Goal: Register for event/course

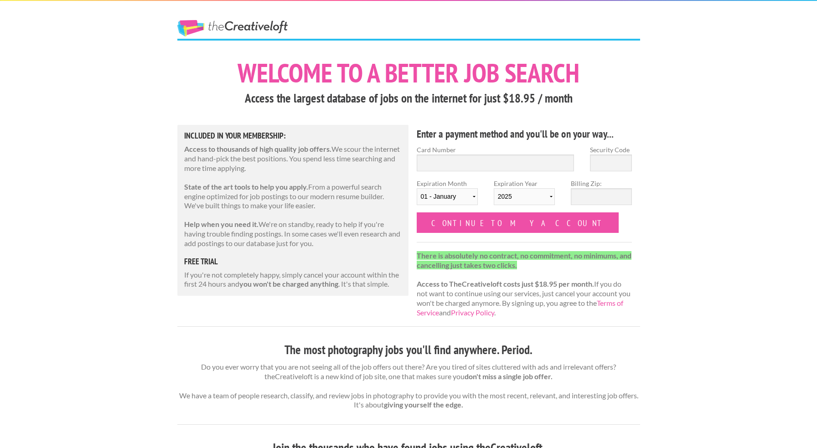
click at [245, 25] on link "The Creative Loft" at bounding box center [232, 28] width 110 height 16
click at [448, 226] on input "Continue to my account" at bounding box center [518, 222] width 202 height 21
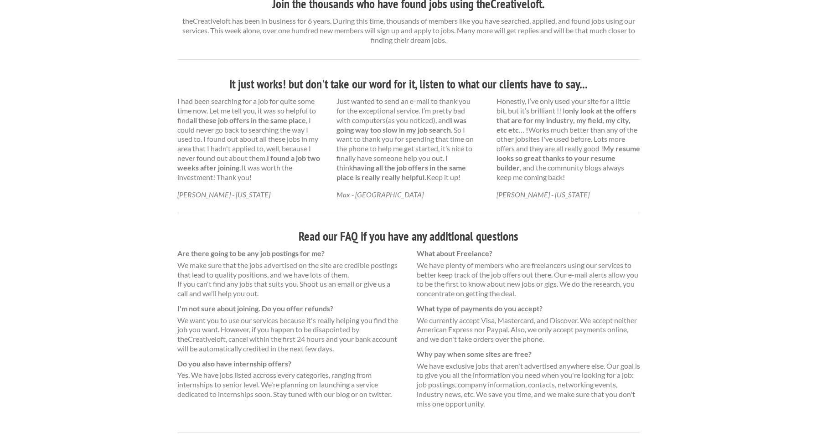
scroll to position [480, 0]
